Goal: Entertainment & Leisure: Consume media (video, audio)

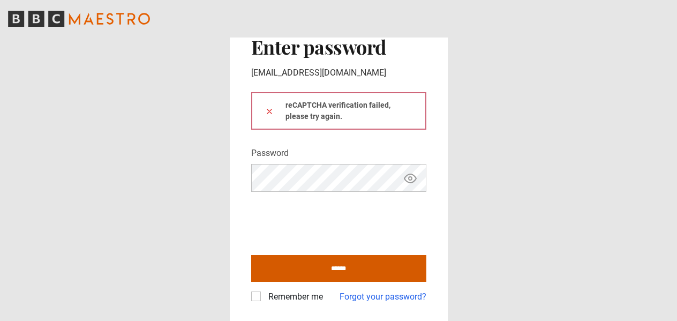
click at [354, 273] on input "******" at bounding box center [338, 268] width 175 height 27
type input "**********"
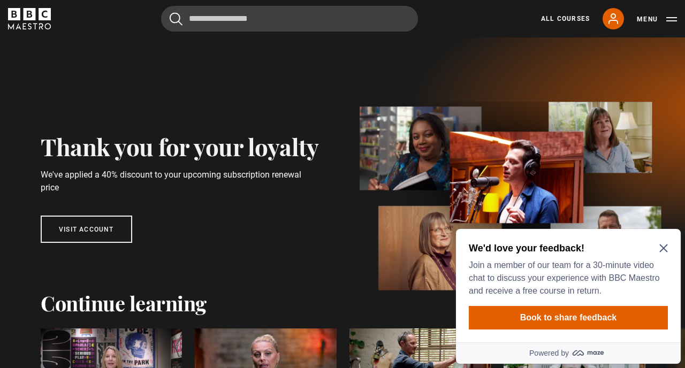
click at [666, 247] on icon "Close Maze Prompt" at bounding box center [664, 249] width 8 height 8
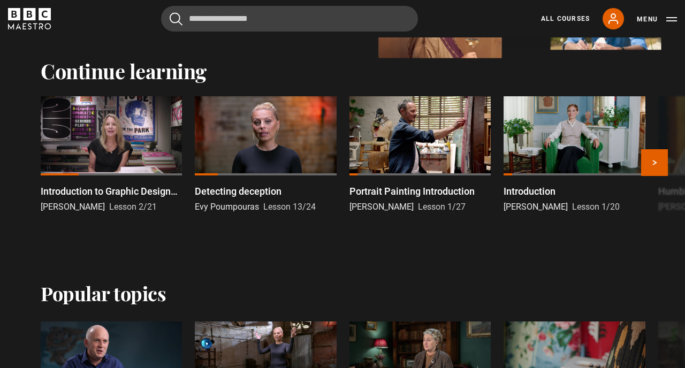
scroll to position [230, 0]
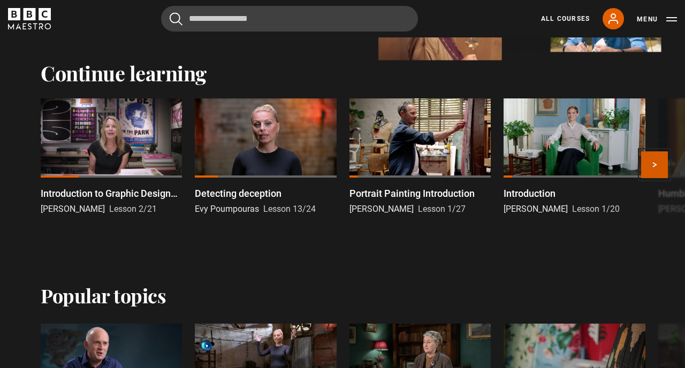
click at [654, 162] on button "Next" at bounding box center [654, 165] width 27 height 27
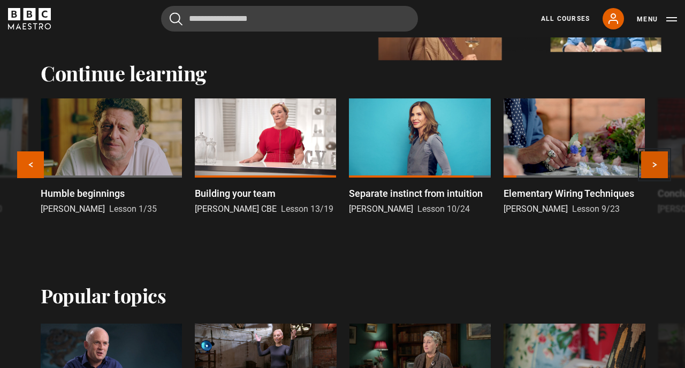
click at [655, 163] on button "Next" at bounding box center [654, 165] width 27 height 27
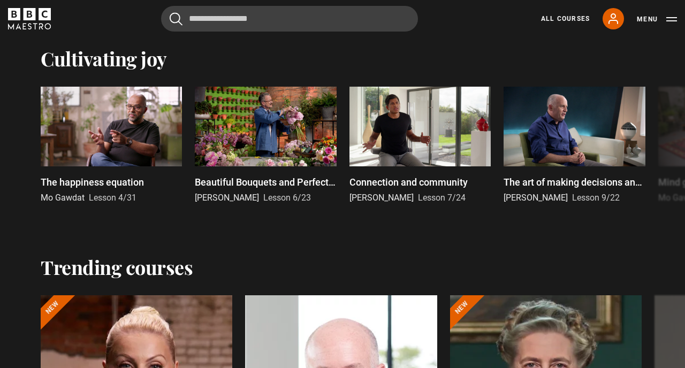
scroll to position [677, 0]
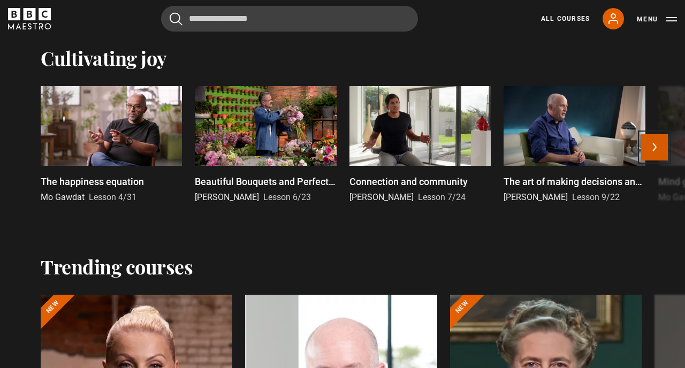
click at [654, 147] on button "Next" at bounding box center [654, 147] width 27 height 27
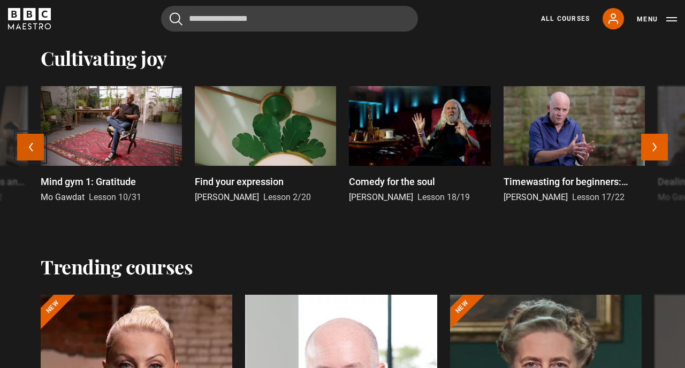
click at [33, 145] on button "Previous" at bounding box center [30, 147] width 27 height 27
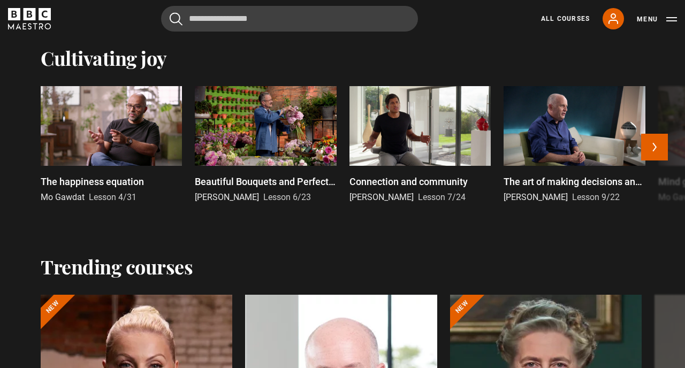
click at [563, 149] on div at bounding box center [574, 126] width 141 height 80
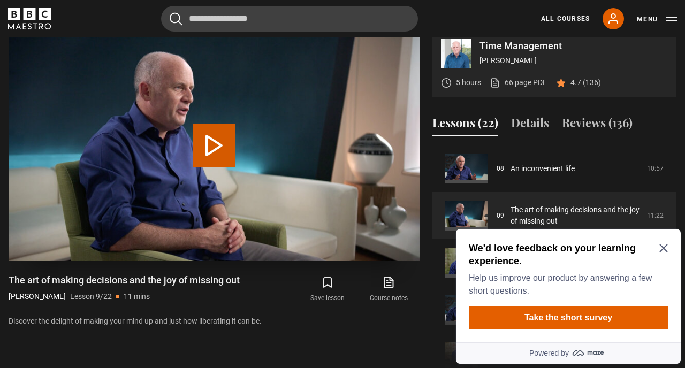
click at [212, 157] on button "Play Lesson The art of making decisions and the joy of missing out" at bounding box center [214, 145] width 43 height 43
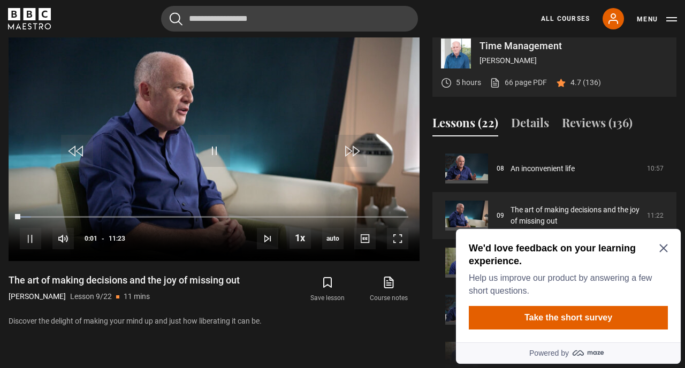
click at [662, 247] on icon "Close Maze Prompt" at bounding box center [664, 249] width 8 height 8
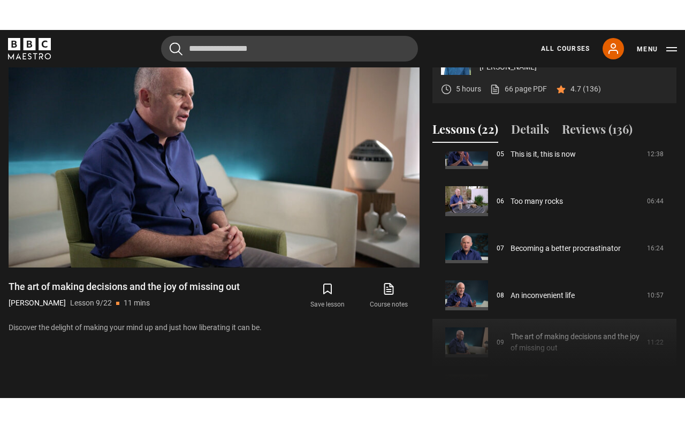
scroll to position [467, 0]
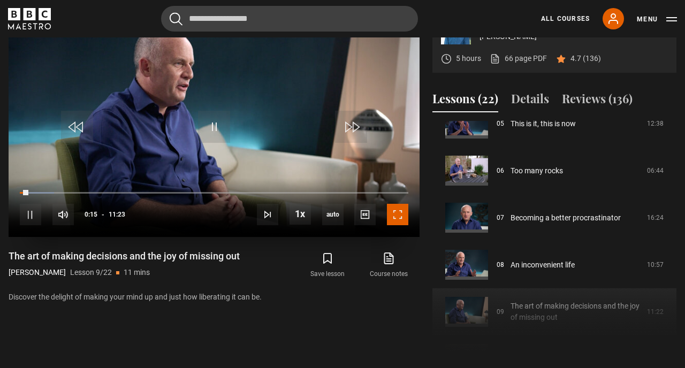
click at [397, 225] on span "Video Player" at bounding box center [397, 214] width 21 height 21
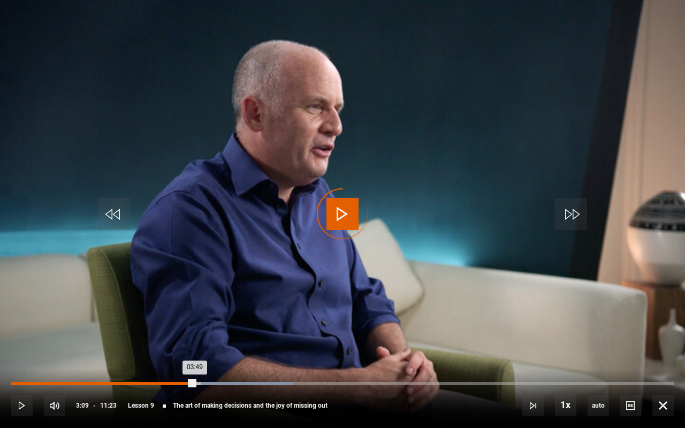
click at [195, 368] on div "Loaded : 42.46% 03:09 03:49" at bounding box center [342, 383] width 663 height 3
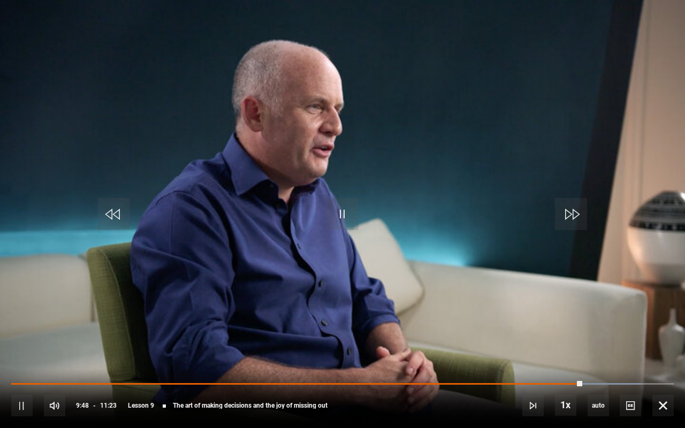
click at [461, 368] on div "10s Skip Back 10 seconds Pause 10s Skip Forward 10 seconds Loaded : 95.17% 05:0…" at bounding box center [342, 398] width 685 height 59
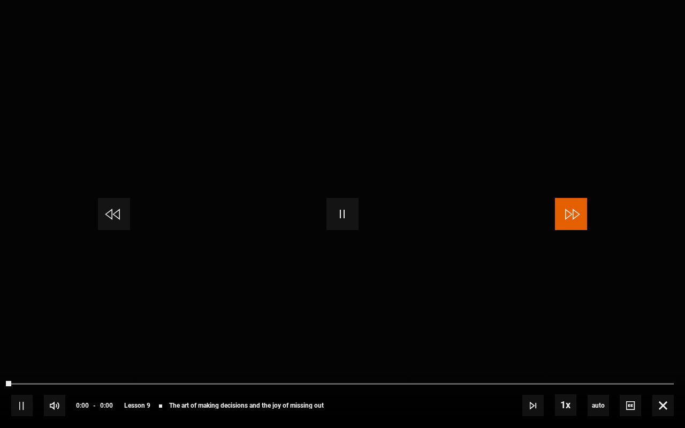
click at [572, 217] on span "Video Player" at bounding box center [571, 214] width 32 height 32
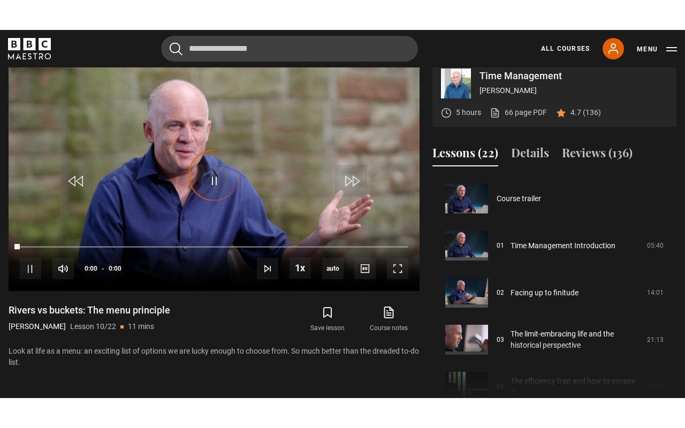
scroll to position [424, 0]
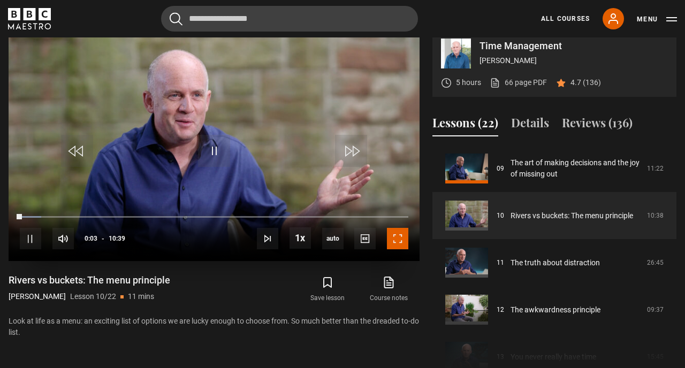
click at [399, 250] on span "Video Player" at bounding box center [397, 238] width 21 height 21
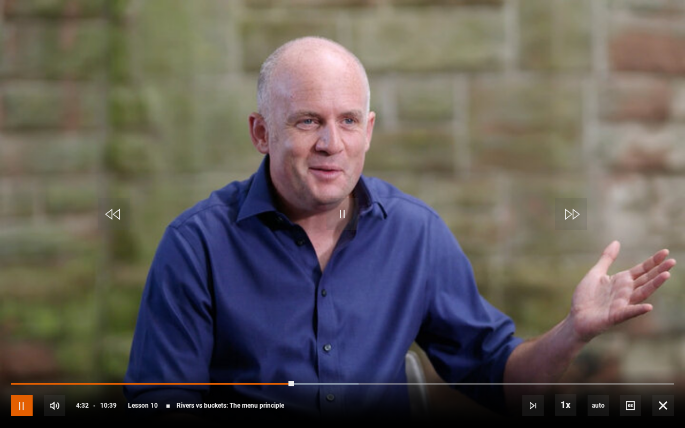
click at [20, 368] on span "Video Player" at bounding box center [21, 405] width 21 height 21
